Goal: Navigation & Orientation: Understand site structure

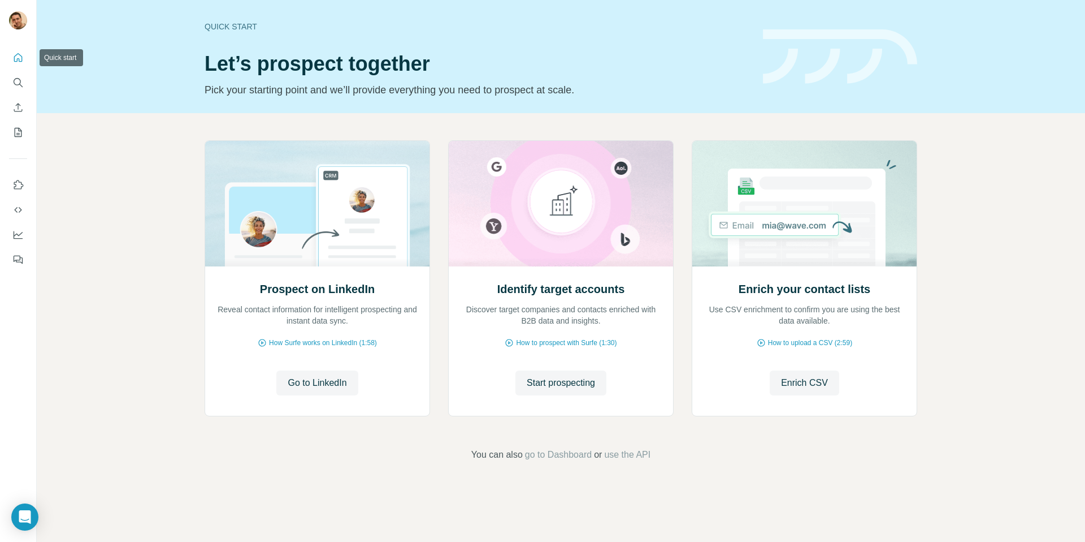
click at [15, 56] on icon "Quick start" at bounding box center [17, 57] width 11 height 11
click at [17, 86] on icon "Search" at bounding box center [17, 82] width 11 height 11
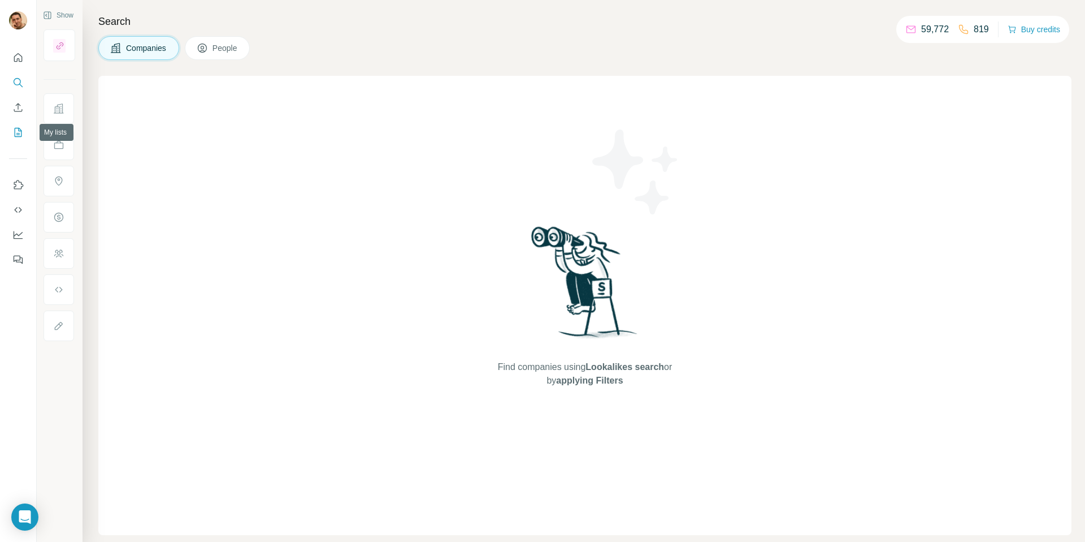
click at [20, 130] on icon "My lists" at bounding box center [17, 132] width 11 height 11
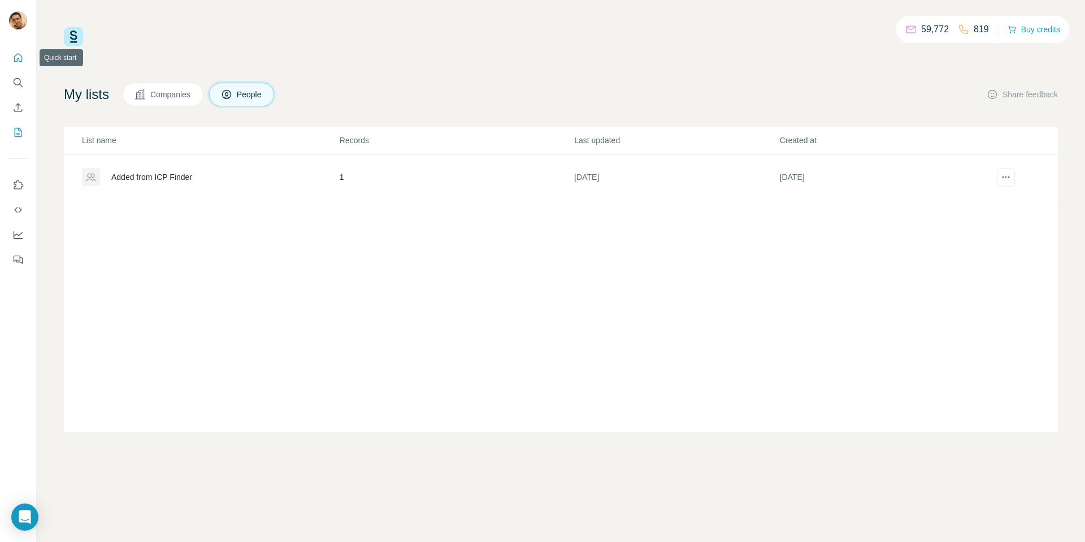
click at [14, 52] on icon "Quick start" at bounding box center [17, 57] width 11 height 11
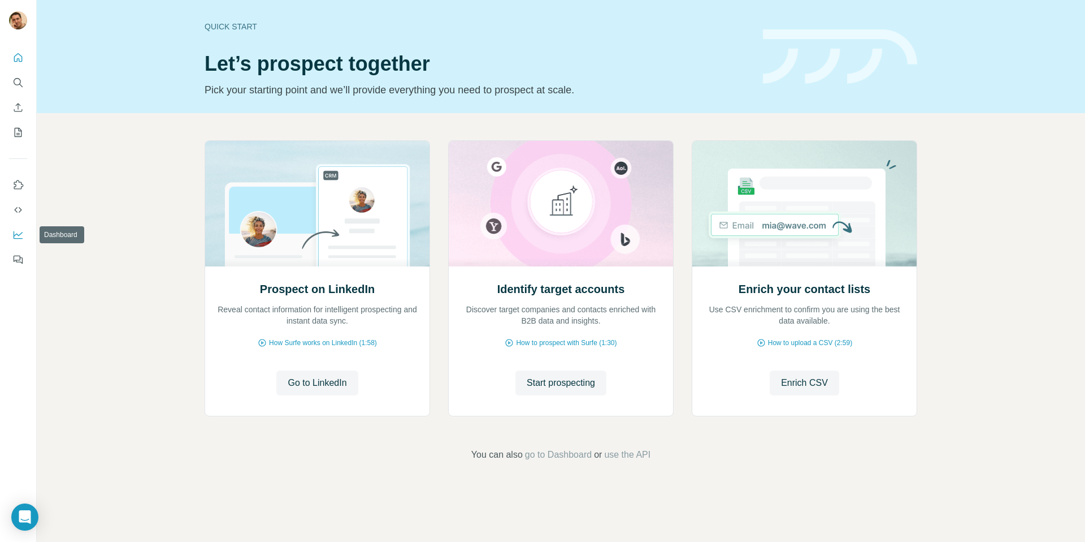
click at [18, 232] on icon "Dashboard" at bounding box center [17, 234] width 11 height 11
